Goal: Find specific page/section: Find specific page/section

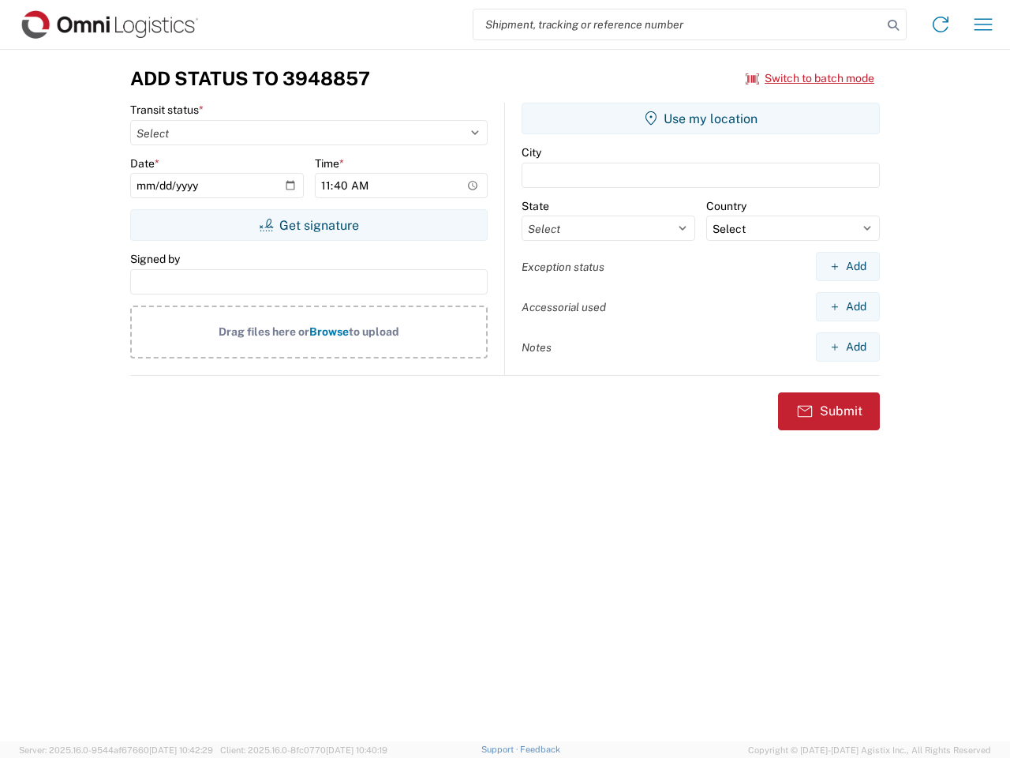
click at [678, 24] on input "search" at bounding box center [677, 24] width 409 height 30
click at [893, 25] on icon at bounding box center [893, 25] width 22 height 22
click at [941, 24] on icon at bounding box center [940, 24] width 25 height 25
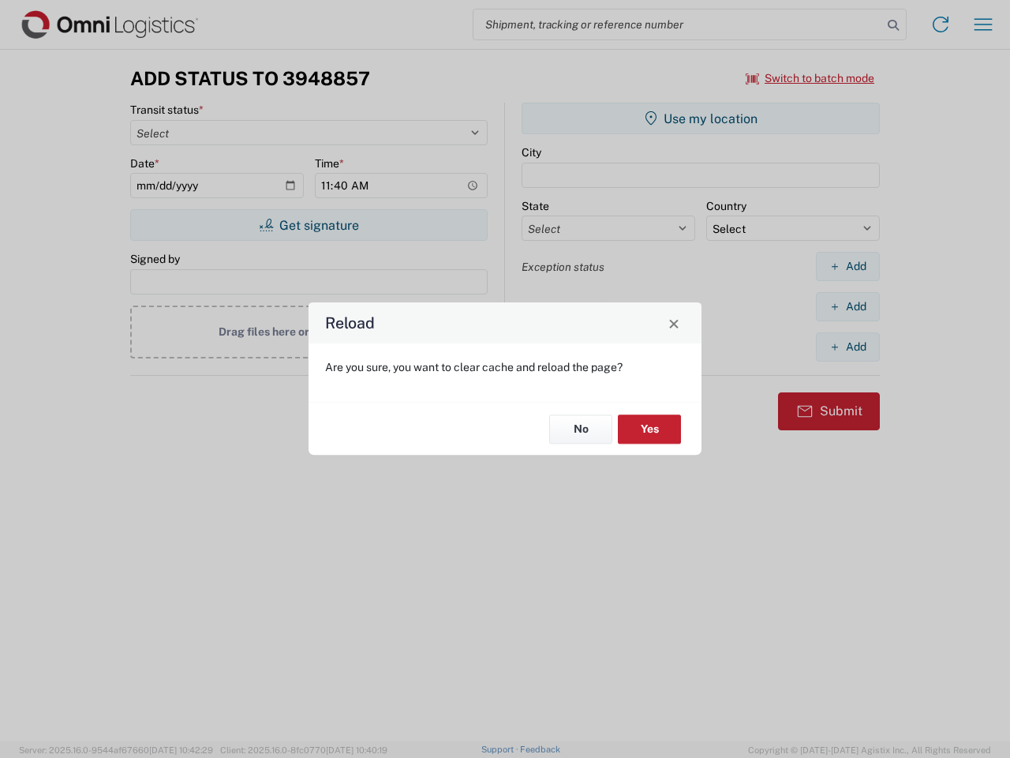
click at [983, 24] on div "Reload Are you sure, you want to clear cache and reload the page? No Yes" at bounding box center [505, 379] width 1010 height 758
click at [810, 78] on div "Reload Are you sure, you want to clear cache and reload the page? No Yes" at bounding box center [505, 379] width 1010 height 758
click at [309, 225] on div "Reload Are you sure, you want to clear cache and reload the page? No Yes" at bounding box center [505, 379] width 1010 height 758
click at [701, 118] on div "Reload Are you sure, you want to clear cache and reload the page? No Yes" at bounding box center [505, 379] width 1010 height 758
click at [848, 266] on div "Reload Are you sure, you want to clear cache and reload the page? No Yes" at bounding box center [505, 379] width 1010 height 758
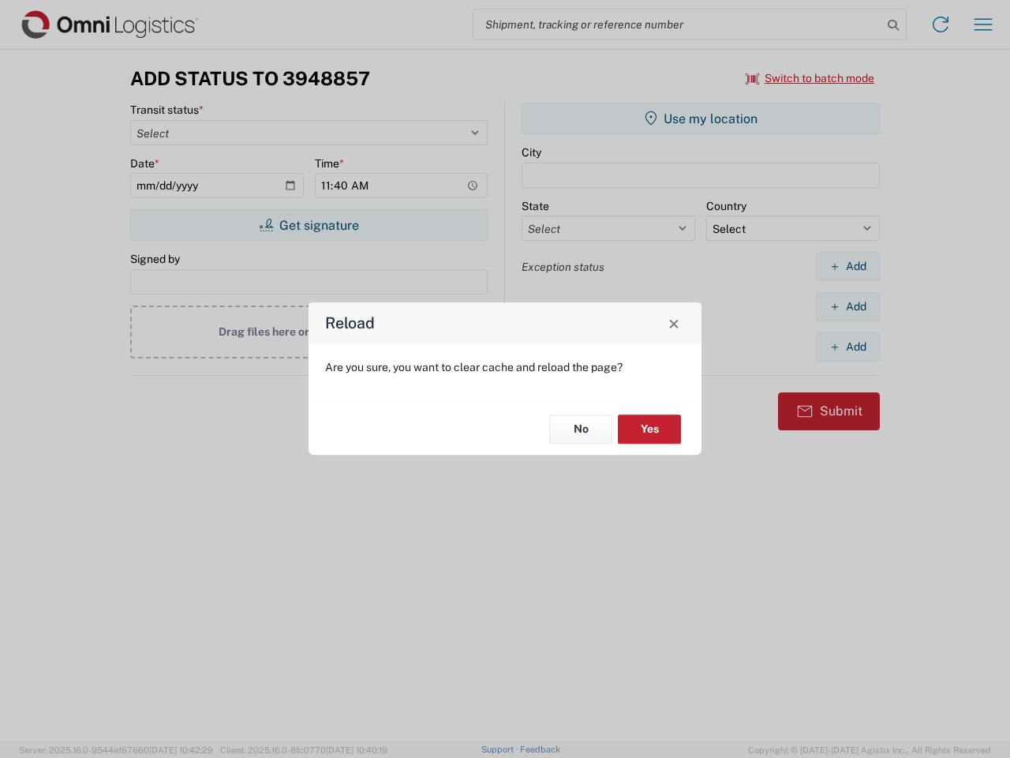
click at [848, 306] on div "Reload Are you sure, you want to clear cache and reload the page? No Yes" at bounding box center [505, 379] width 1010 height 758
click at [848, 346] on div "Reload Are you sure, you want to clear cache and reload the page? No Yes" at bounding box center [505, 379] width 1010 height 758
